Goal: Information Seeking & Learning: Learn about a topic

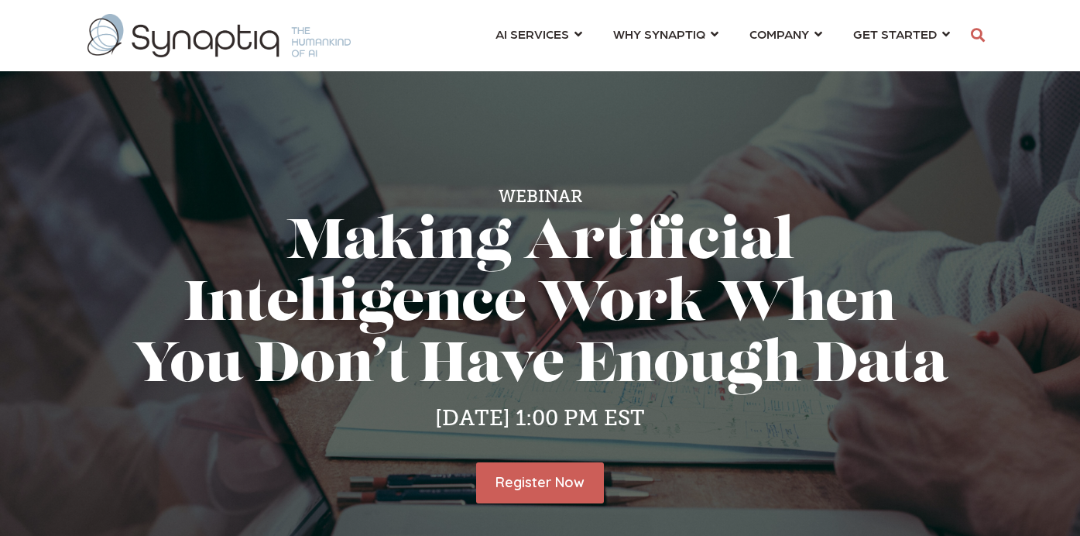
scroll to position [0, 7]
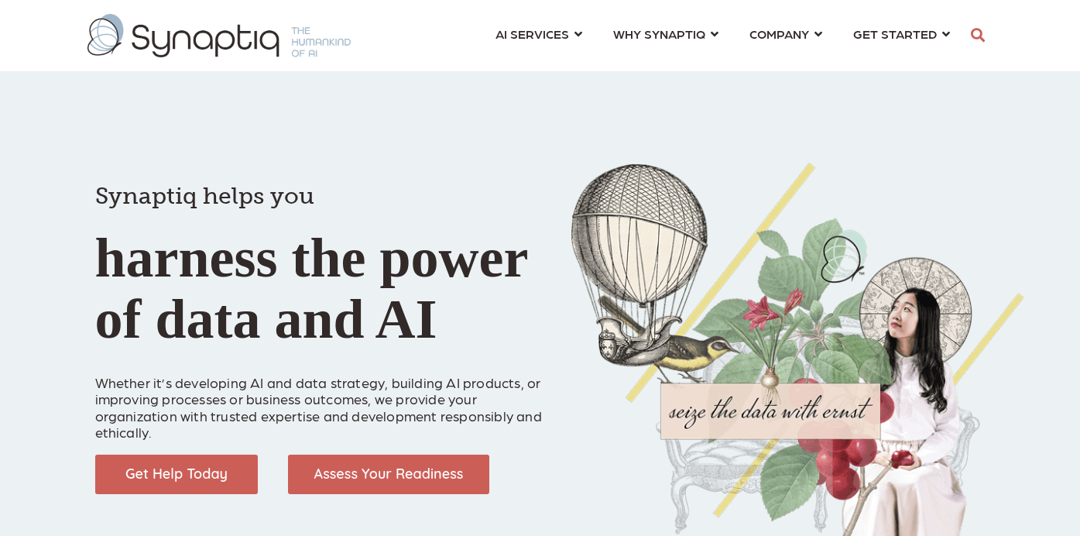
scroll to position [0, 7]
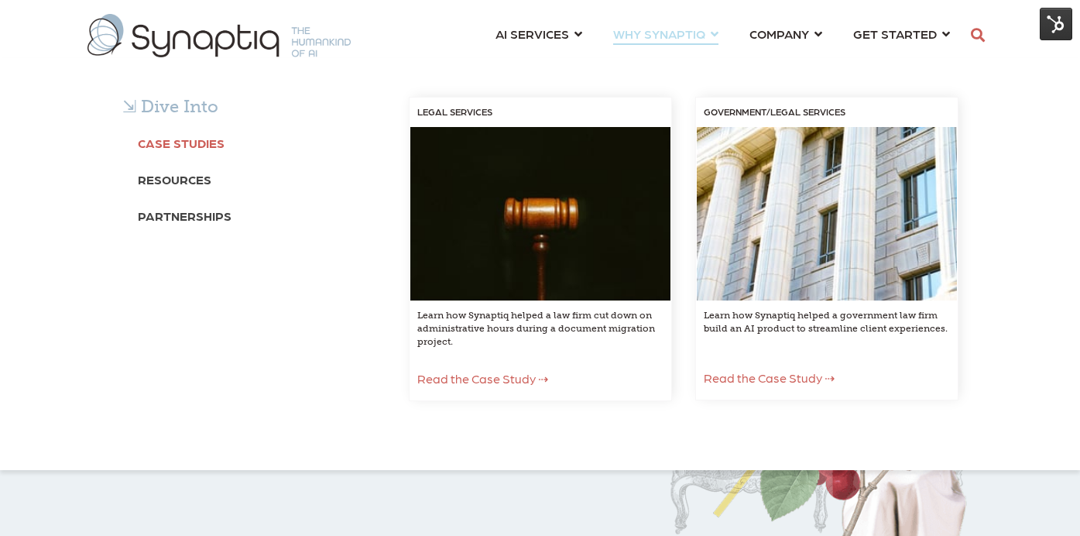
click at [198, 142] on b "Case Studies" at bounding box center [181, 143] width 87 height 15
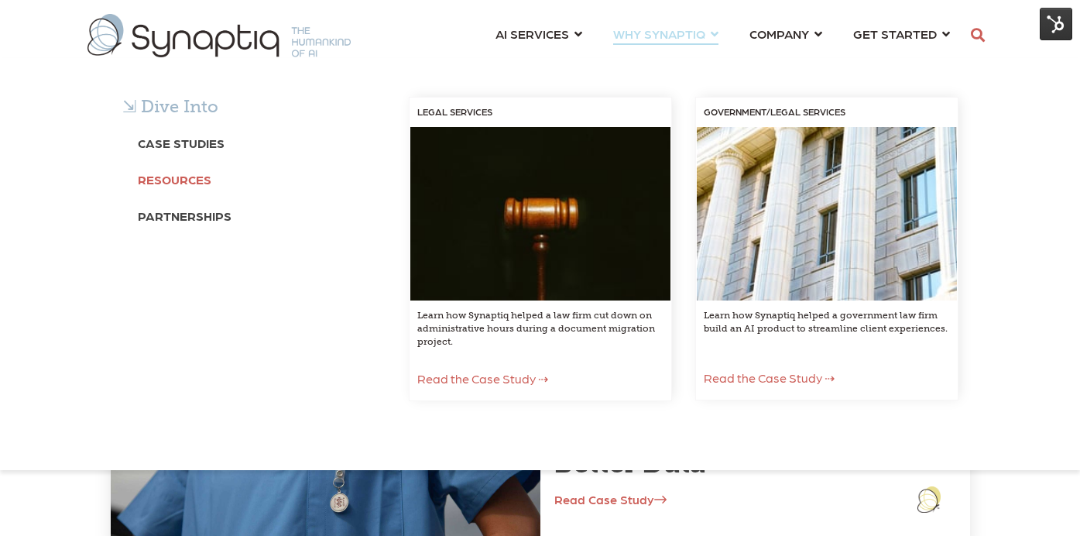
click at [188, 181] on b "Resources" at bounding box center [175, 179] width 74 height 15
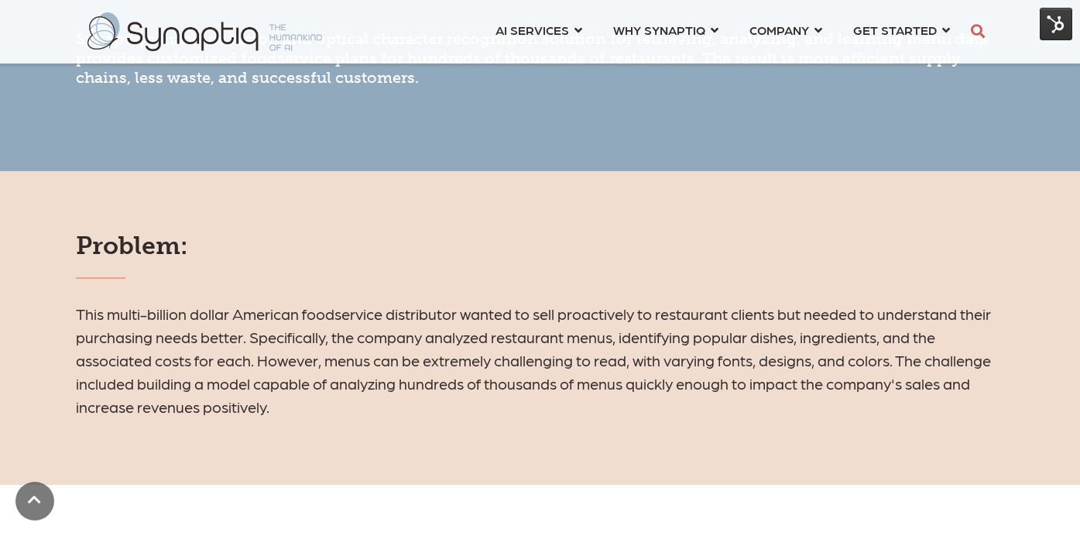
scroll to position [866, 0]
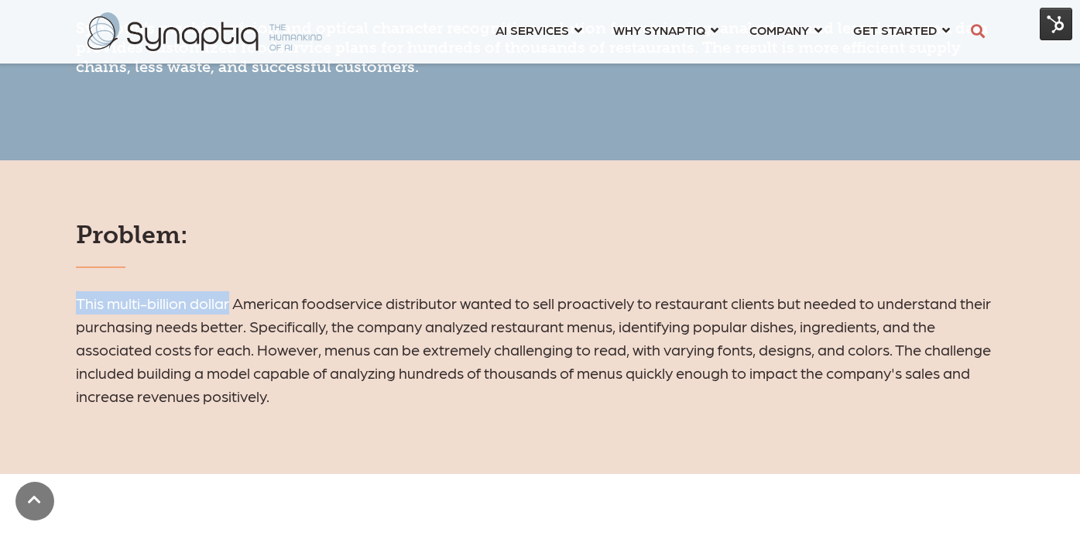
drag, startPoint x: 77, startPoint y: 304, endPoint x: 228, endPoint y: 315, distance: 152.2
click at [228, 315] on h6 "This multi-billion dollar American foodservice distributor wanted to sell proac…" at bounding box center [540, 349] width 929 height 116
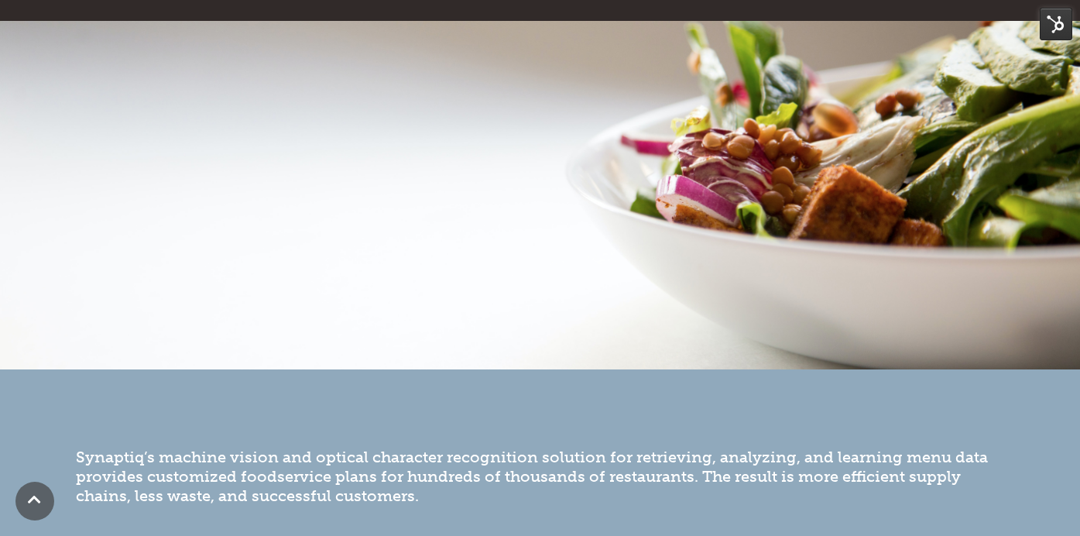
scroll to position [0, 0]
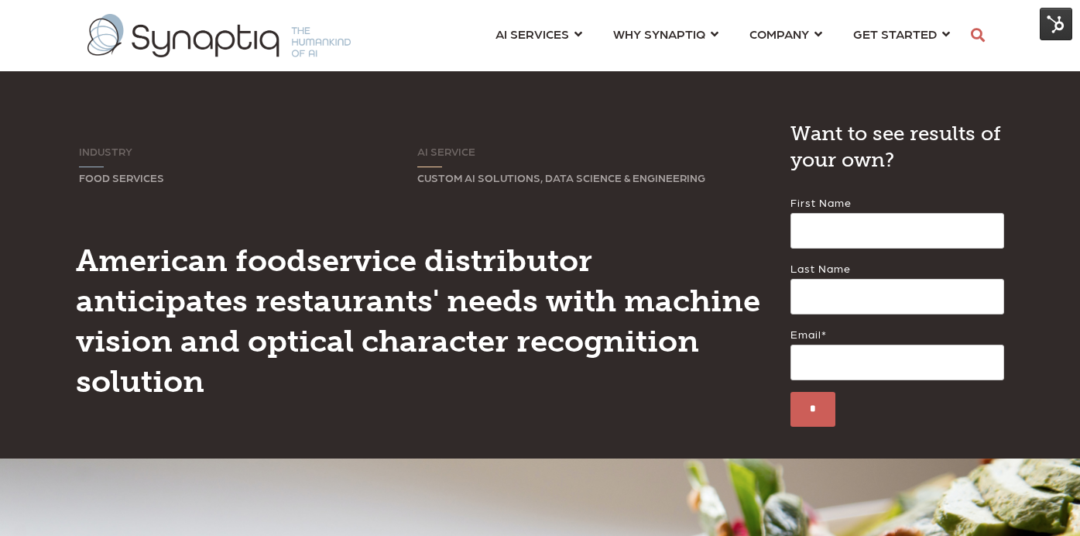
click at [242, 280] on h3 "American foodservice distributor anticipates restaurants' needs with machine vi…" at bounding box center [421, 320] width 691 height 161
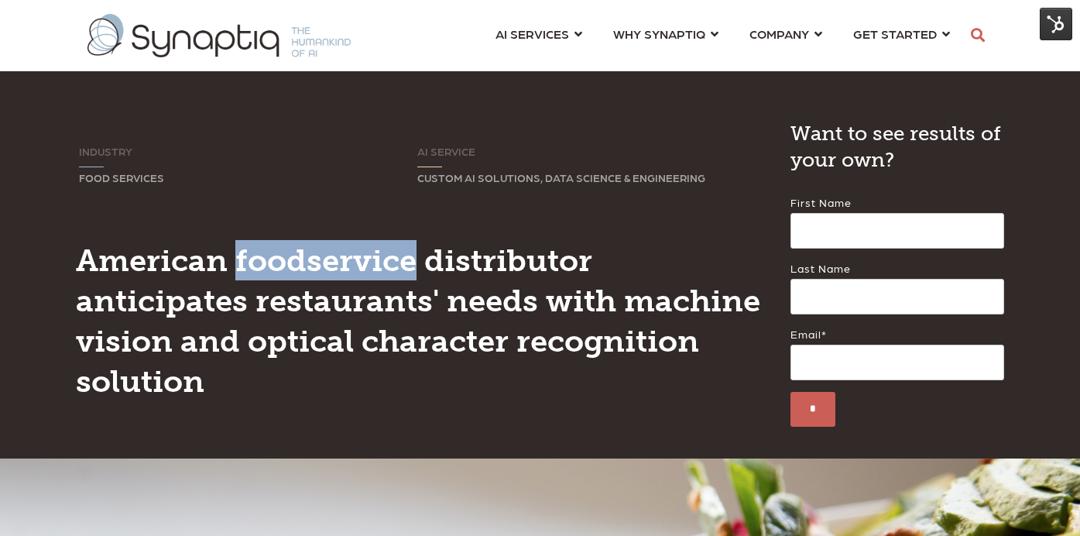
click at [242, 280] on h3 "American foodservice distributor anticipates restaurants' needs with machine vi…" at bounding box center [421, 320] width 691 height 161
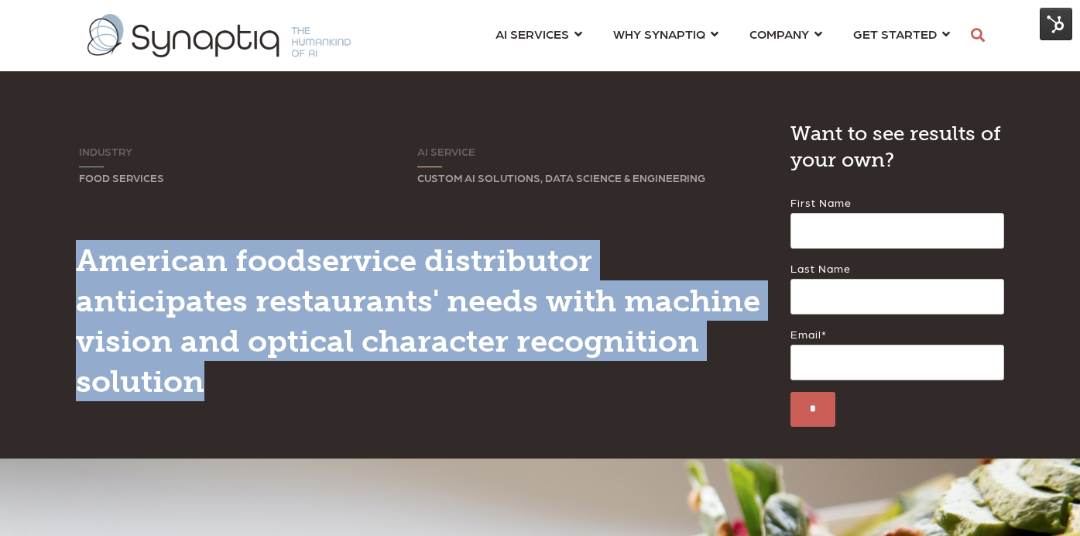
click at [242, 280] on h3 "American foodservice distributor anticipates restaurants' needs with machine vi…" at bounding box center [421, 320] width 691 height 161
copy div "American foodservice distributor anticipates restaurants' needs with machine vi…"
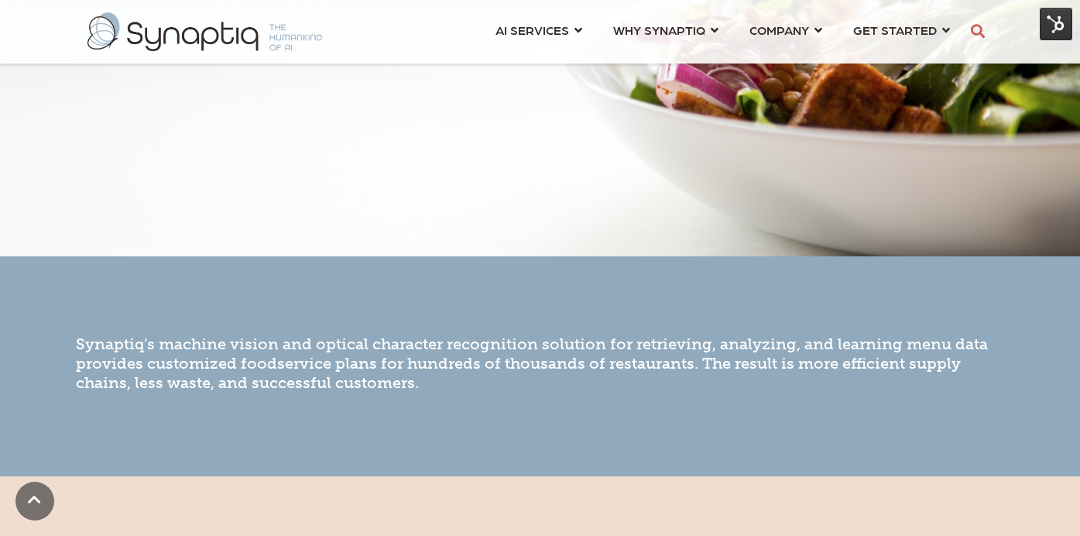
scroll to position [605, 0]
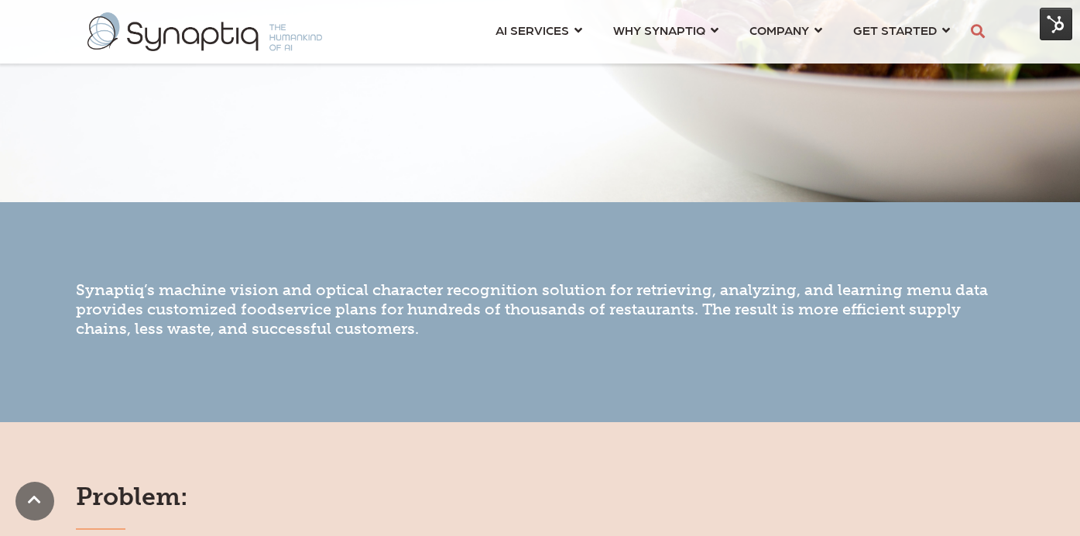
click at [300, 322] on span "Synaptiq’s machine vision and optical character recognition solution for retrie…" at bounding box center [532, 308] width 912 height 57
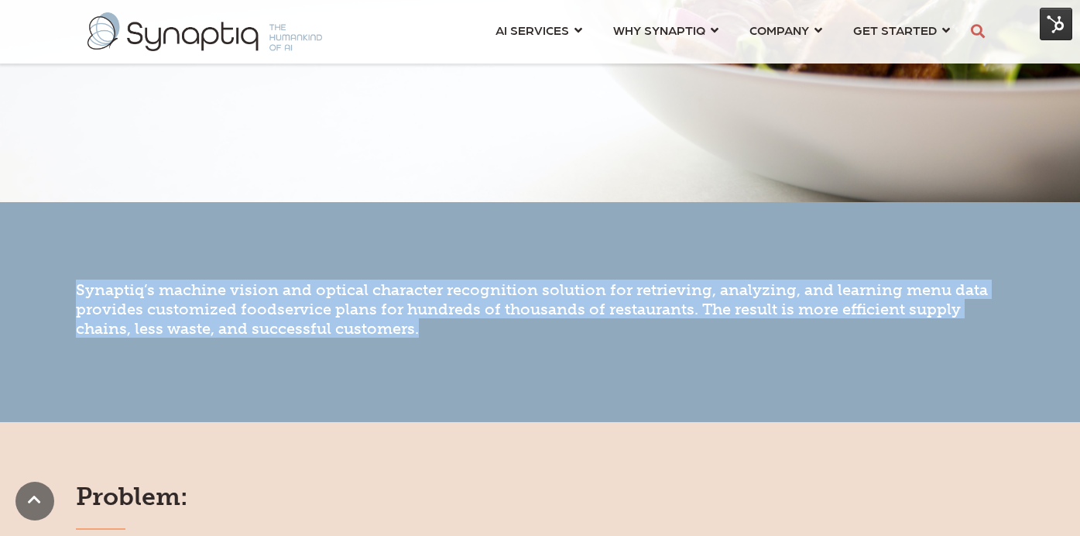
click at [300, 322] on span "Synaptiq’s machine vision and optical character recognition solution for retrie…" at bounding box center [532, 308] width 912 height 57
copy div "Synaptiq’s machine vision and optical character recognition solution for retrie…"
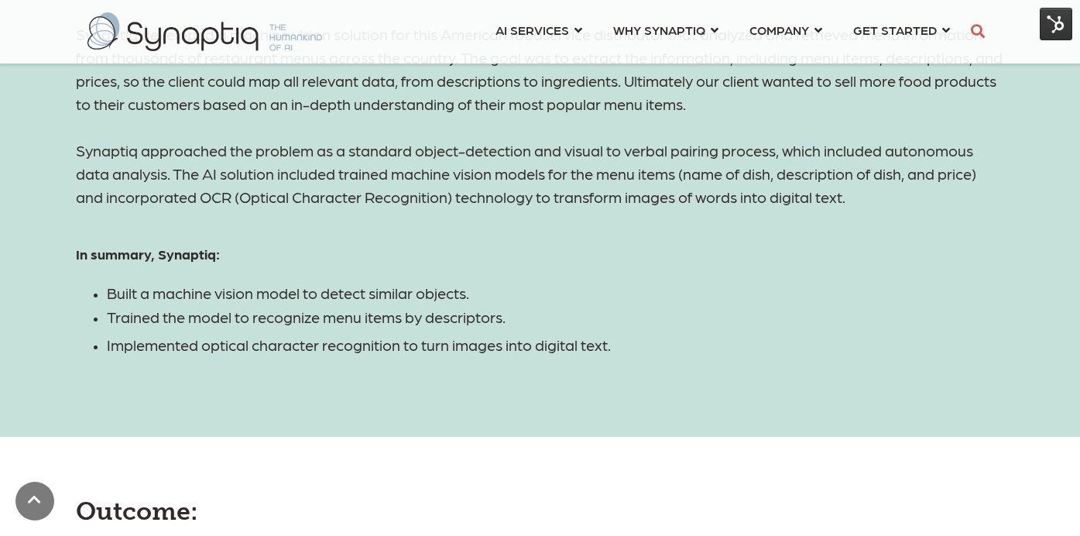
scroll to position [1837, 0]
click at [609, 348] on span "Implemented optical character recognition to turn images into digital text." at bounding box center [359, 343] width 504 height 19
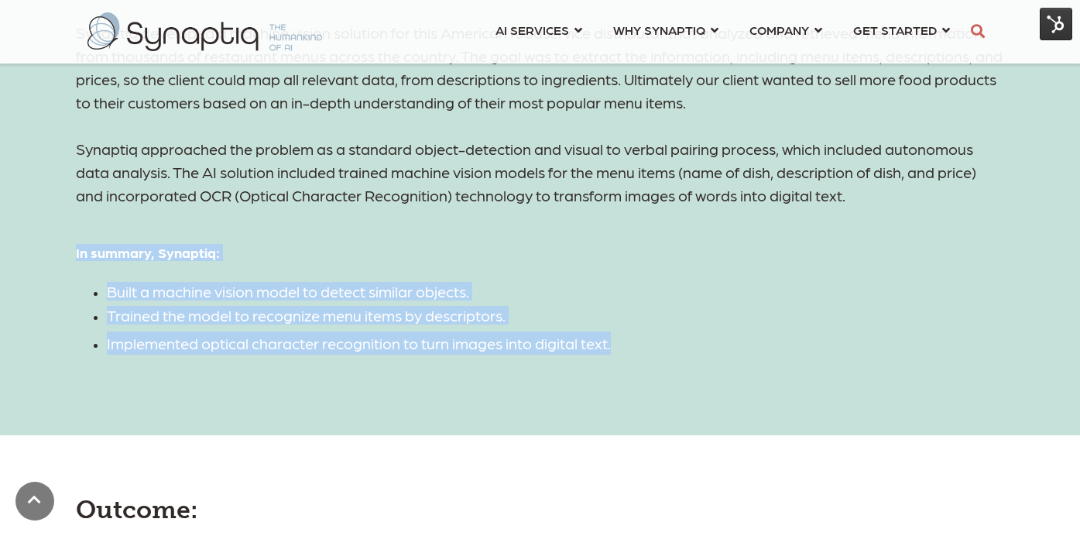
drag, startPoint x: 629, startPoint y: 348, endPoint x: 77, endPoint y: 259, distance: 560.0
click at [77, 259] on span "Synaptiq developed a machine vision solution for this American foodservice dist…" at bounding box center [540, 188] width 929 height 334
copy span "In summary, Synaptiq: Built a machine vision model to detect similar objects. T…"
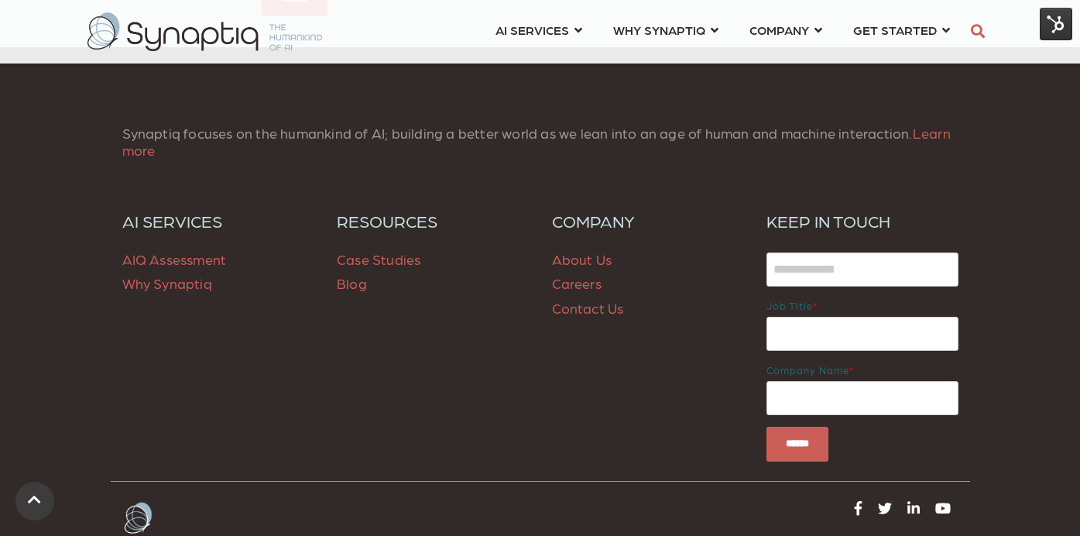
scroll to position [7117, 0]
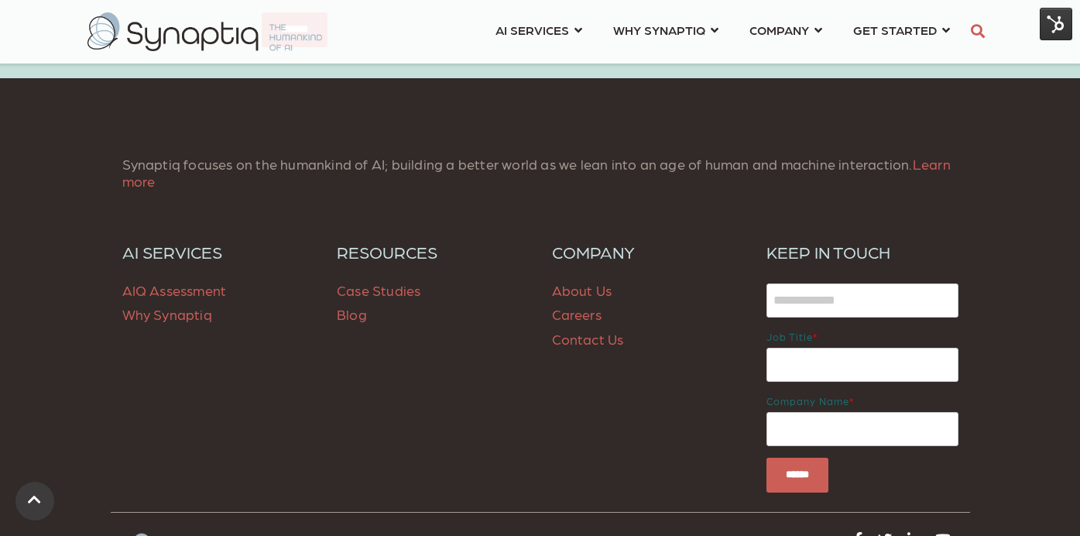
click at [358, 306] on span "Blog" at bounding box center [352, 314] width 30 height 16
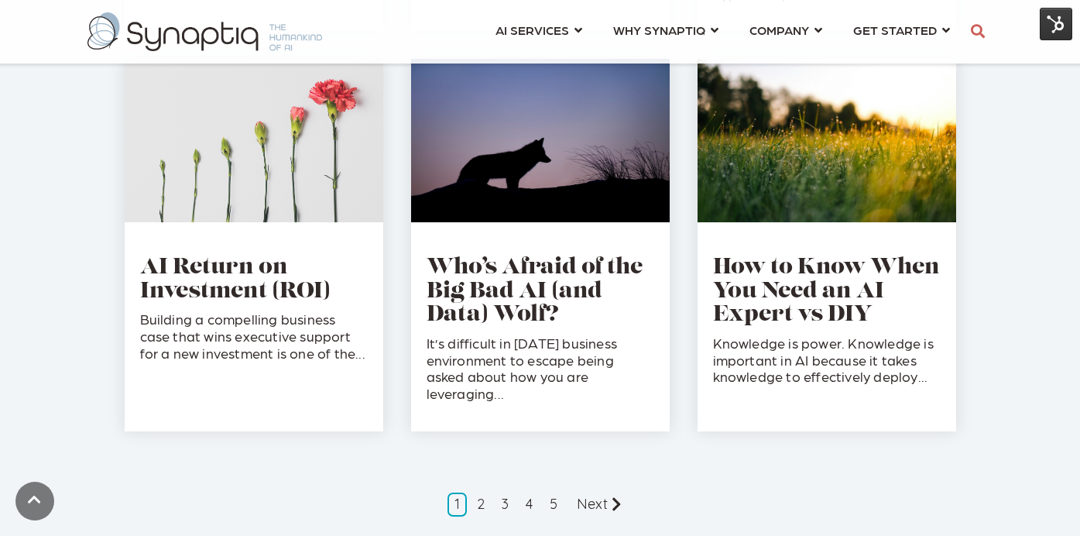
scroll to position [1527, 0]
